Goal: Check status

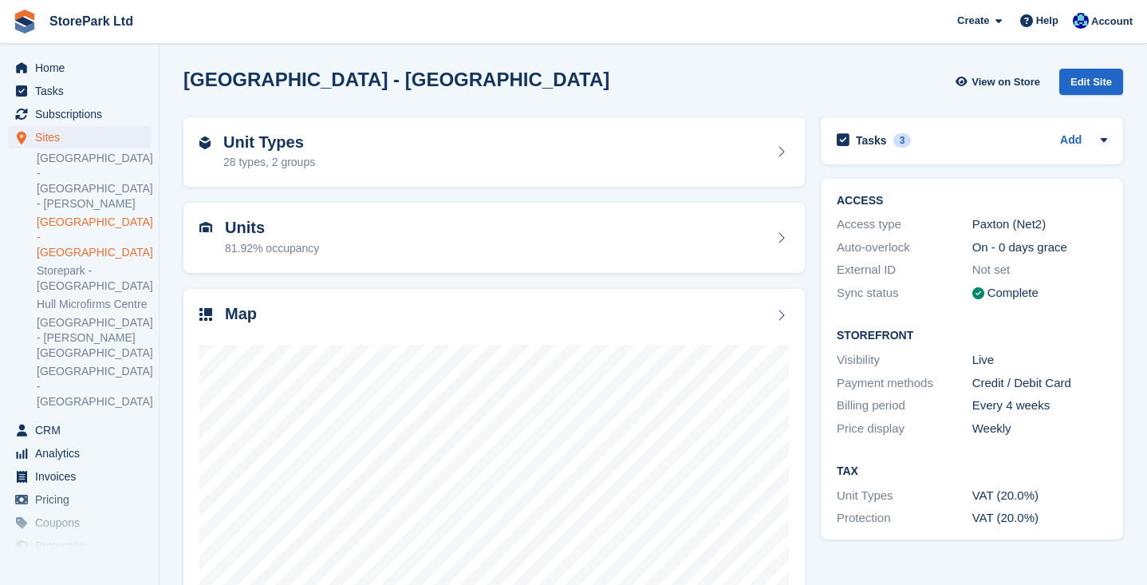
click at [98, 112] on span "Subscriptions" at bounding box center [83, 114] width 96 height 22
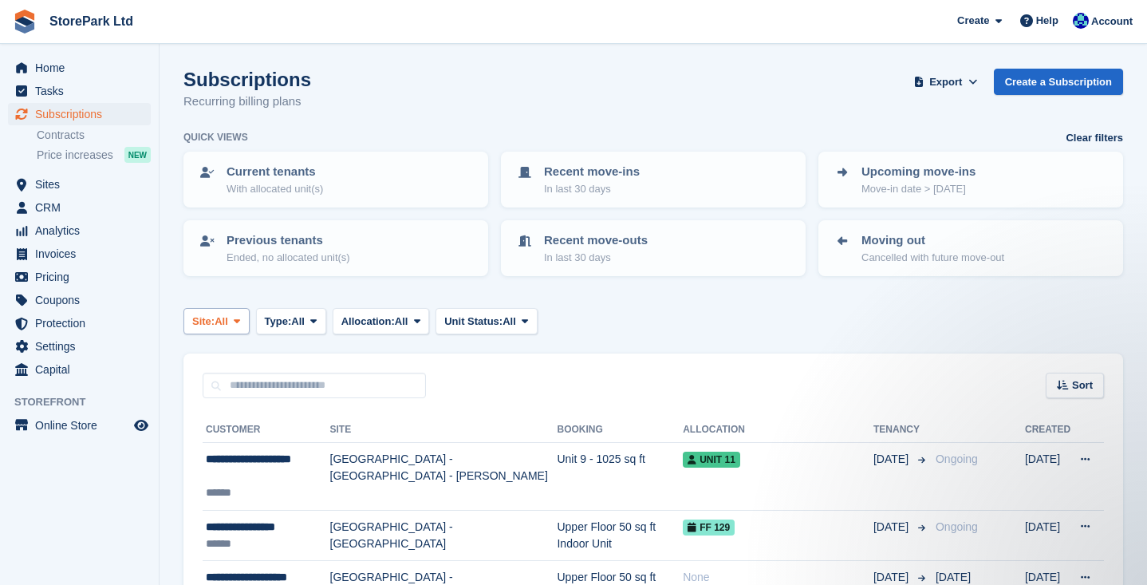
click at [240, 316] on icon at bounding box center [237, 321] width 6 height 10
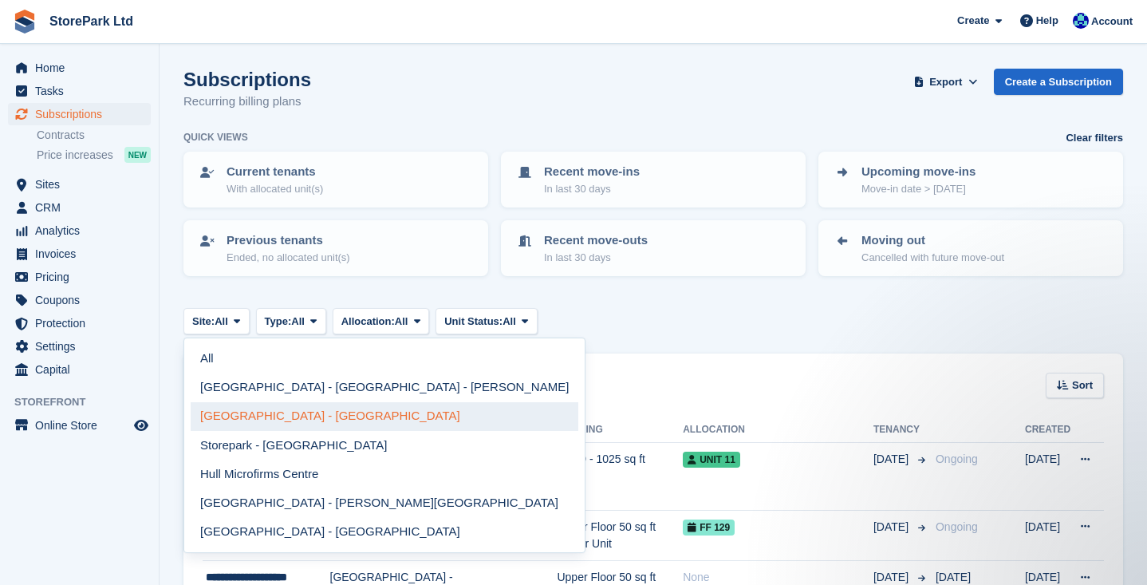
click at [266, 416] on link "[GEOGRAPHIC_DATA] - [GEOGRAPHIC_DATA]" at bounding box center [385, 416] width 388 height 29
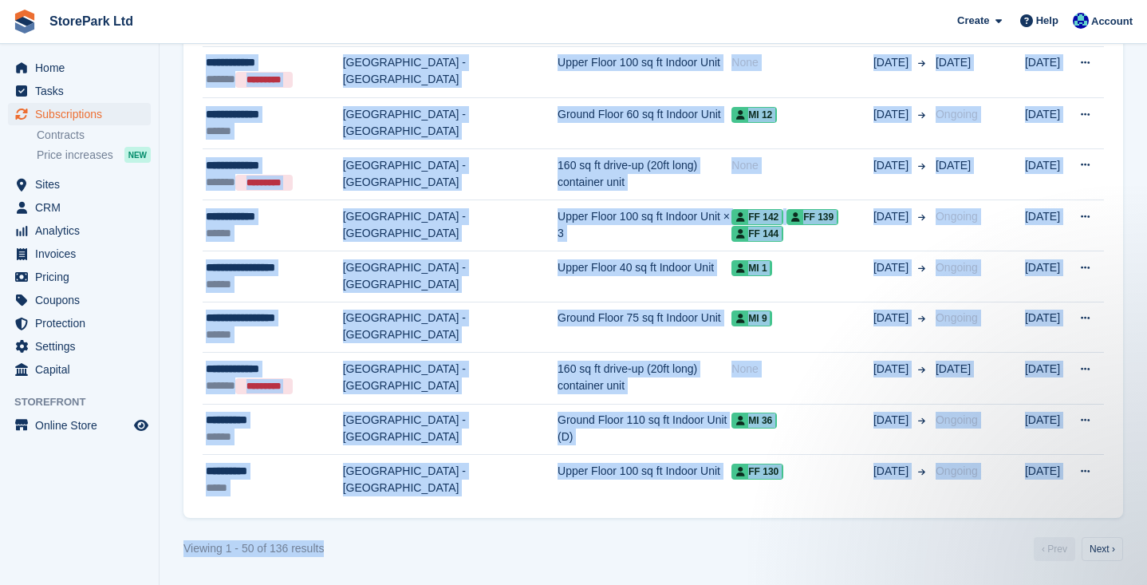
scroll to position [2512, 0]
drag, startPoint x: 1140, startPoint y: 528, endPoint x: 1137, endPoint y: 411, distance: 117.3
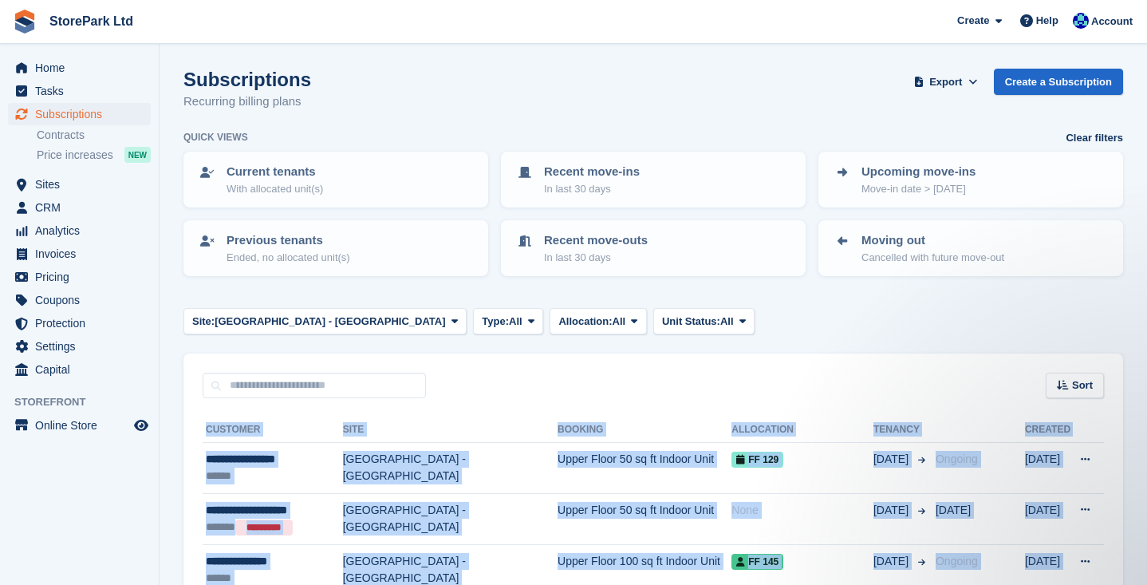
scroll to position [0, 0]
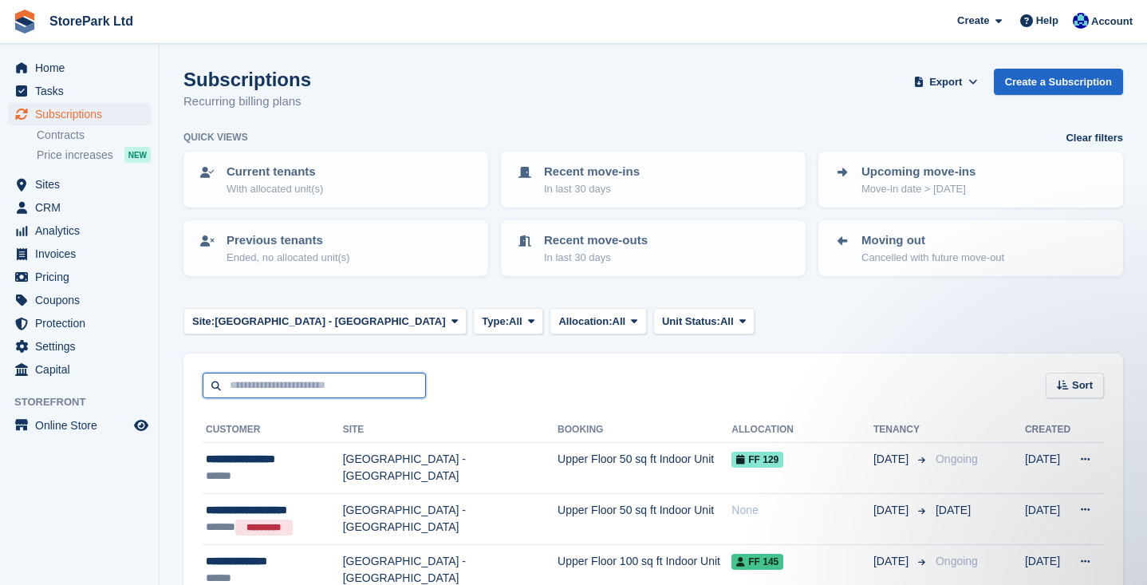
click at [343, 372] on input "text" at bounding box center [314, 385] width 223 height 26
type input "****"
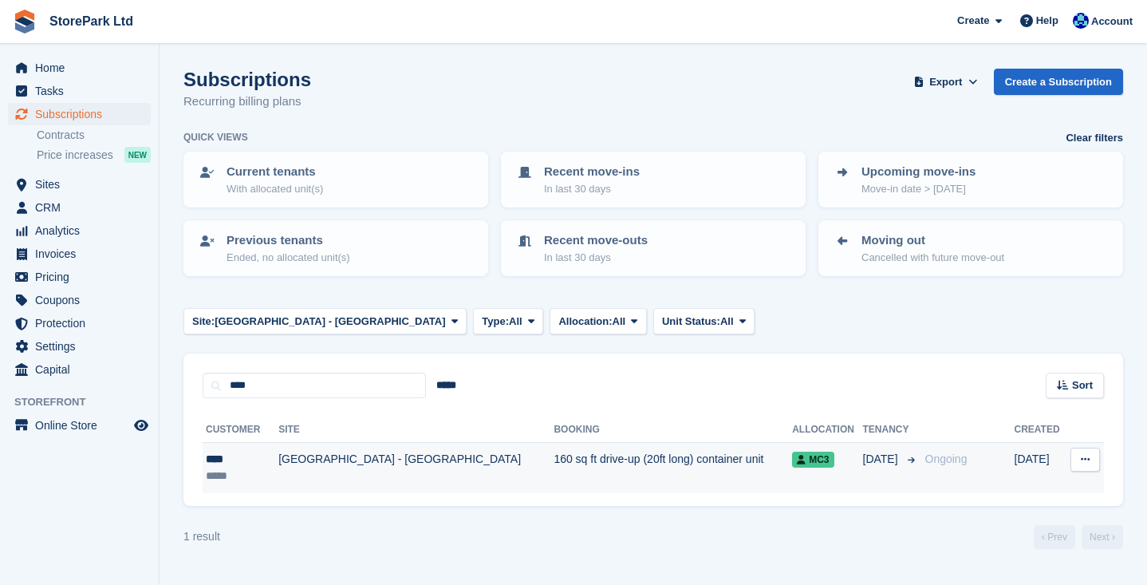
click at [439, 465] on td "[GEOGRAPHIC_DATA] - [GEOGRAPHIC_DATA]" at bounding box center [415, 468] width 275 height 50
